Goal: Information Seeking & Learning: Learn about a topic

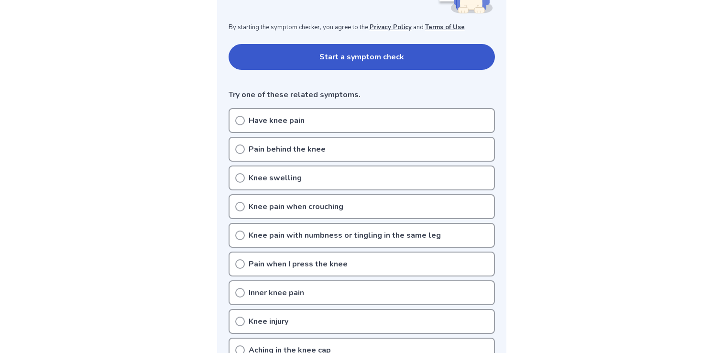
scroll to position [194, 0]
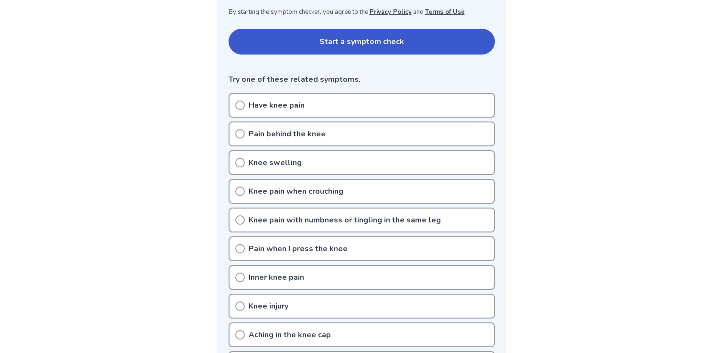
click at [240, 105] on icon at bounding box center [240, 105] width 10 height 10
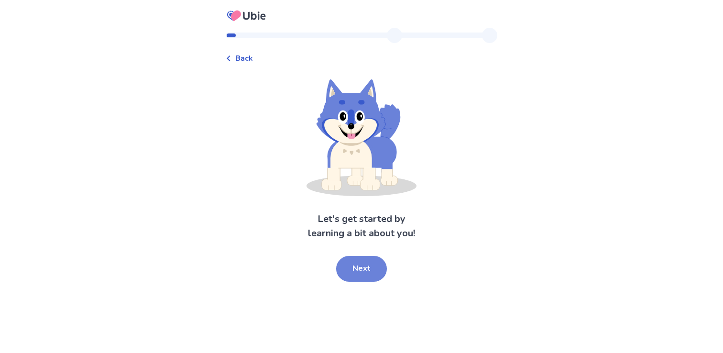
click at [343, 268] on button "Next" at bounding box center [361, 269] width 51 height 26
